Goal: Navigation & Orientation: Find specific page/section

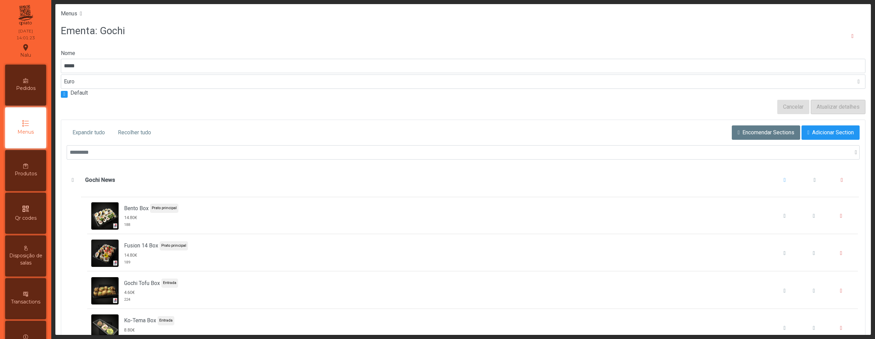
scroll to position [71, 0]
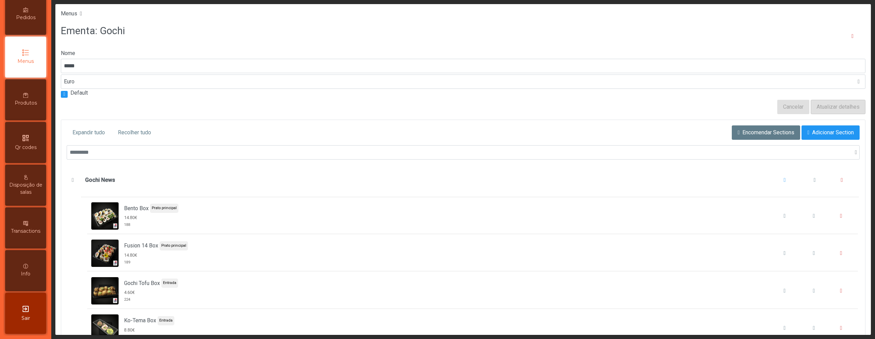
click at [24, 311] on icon "exit_to_app" at bounding box center [26, 309] width 8 height 8
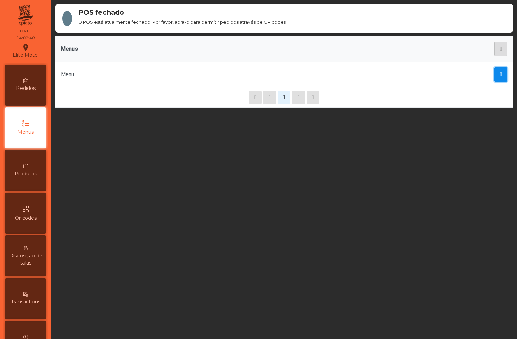
click at [500, 72] on span "button" at bounding box center [501, 74] width 2 height 5
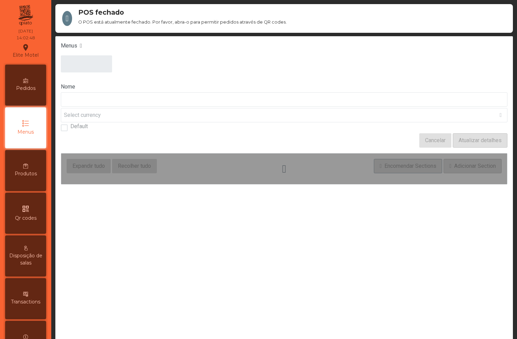
type input "****"
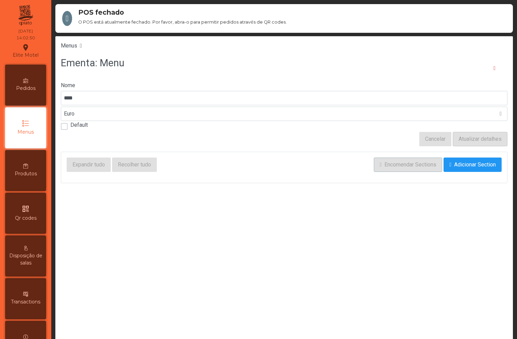
click at [41, 96] on div "Pedidos" at bounding box center [25, 85] width 41 height 41
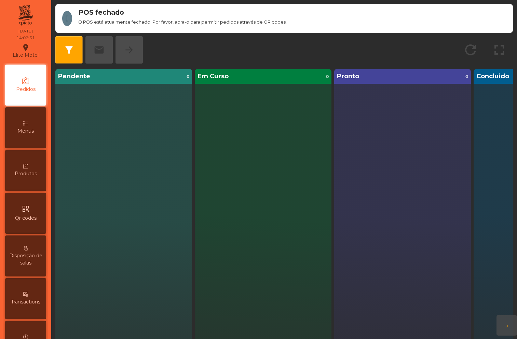
click at [36, 169] on div "Produtos" at bounding box center [25, 170] width 41 height 41
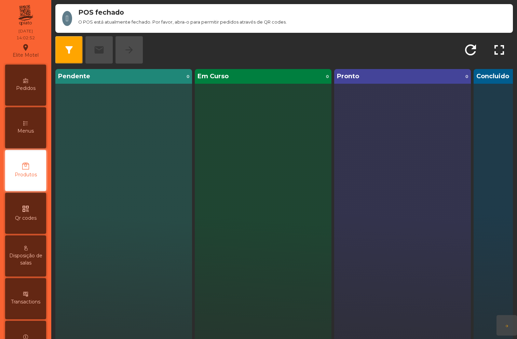
scroll to position [1, 0]
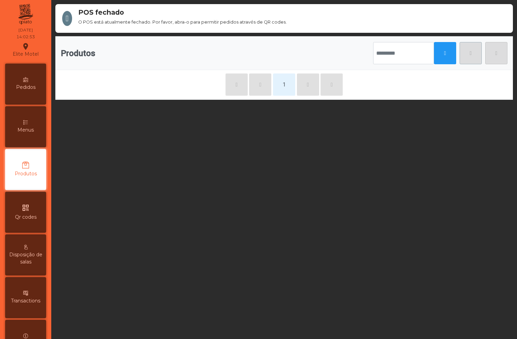
click at [32, 131] on span "Menus" at bounding box center [25, 129] width 16 height 7
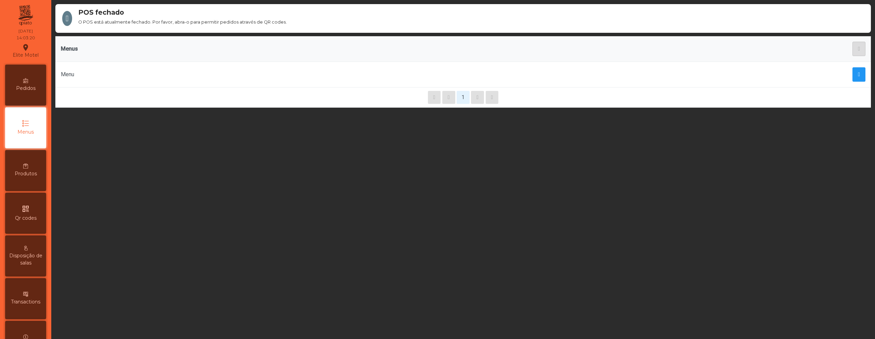
click at [26, 252] on span "Disposição de salas" at bounding box center [26, 259] width 38 height 14
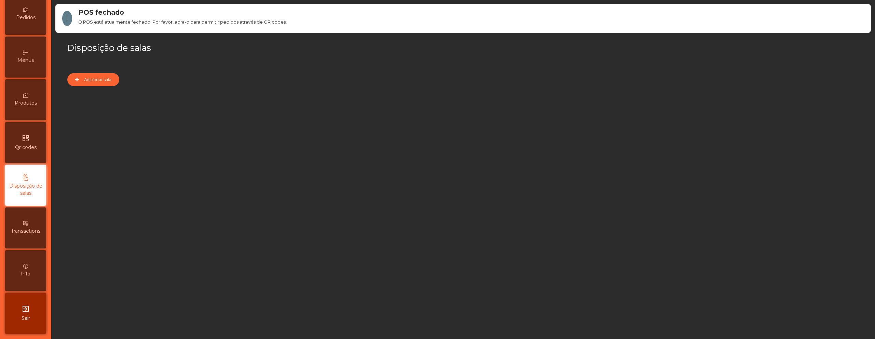
scroll to position [71, 0]
